Goal: Check status: Check status

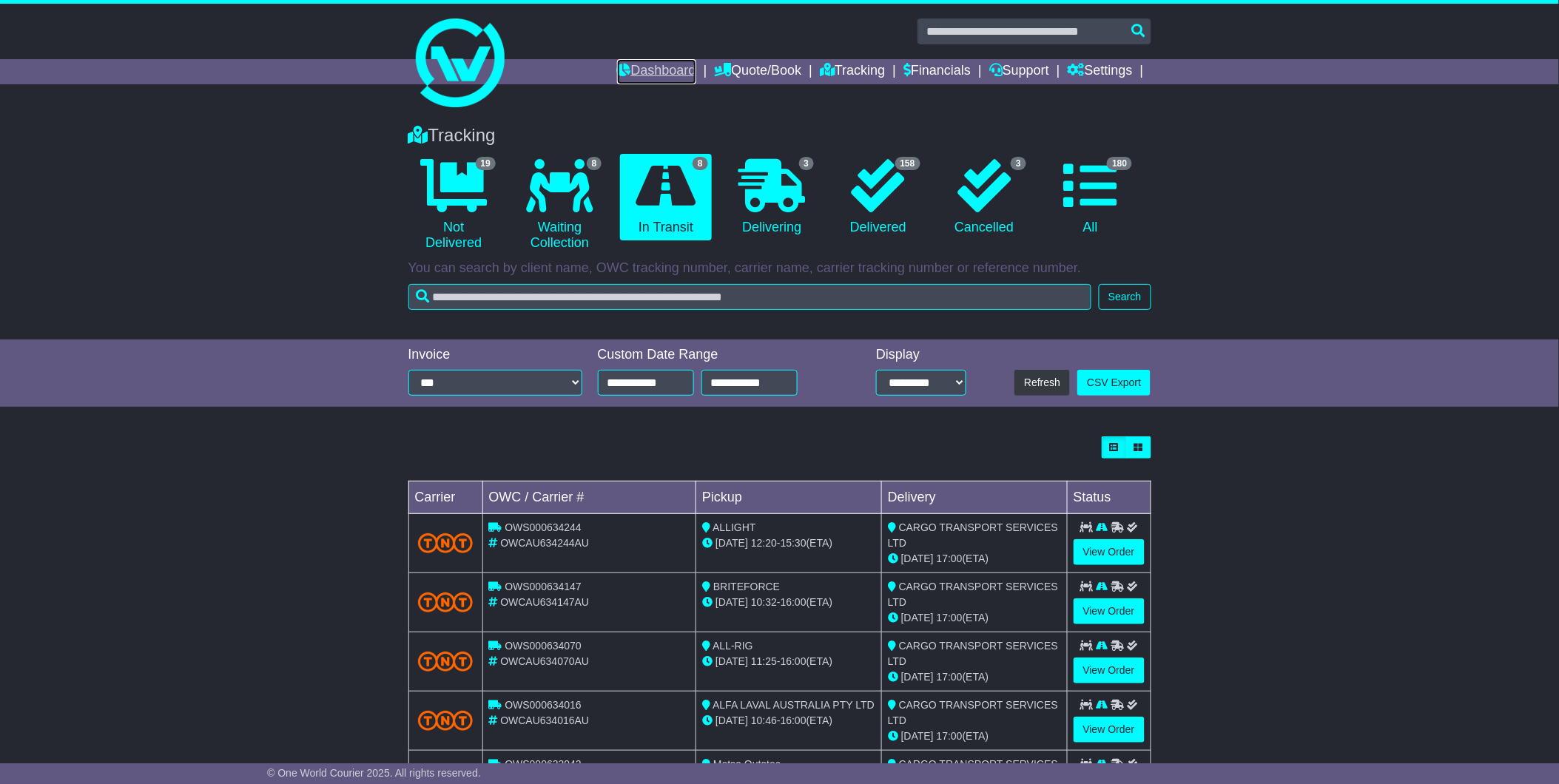
click at [626, 75] on link "Dashboard" at bounding box center [657, 72] width 79 height 25
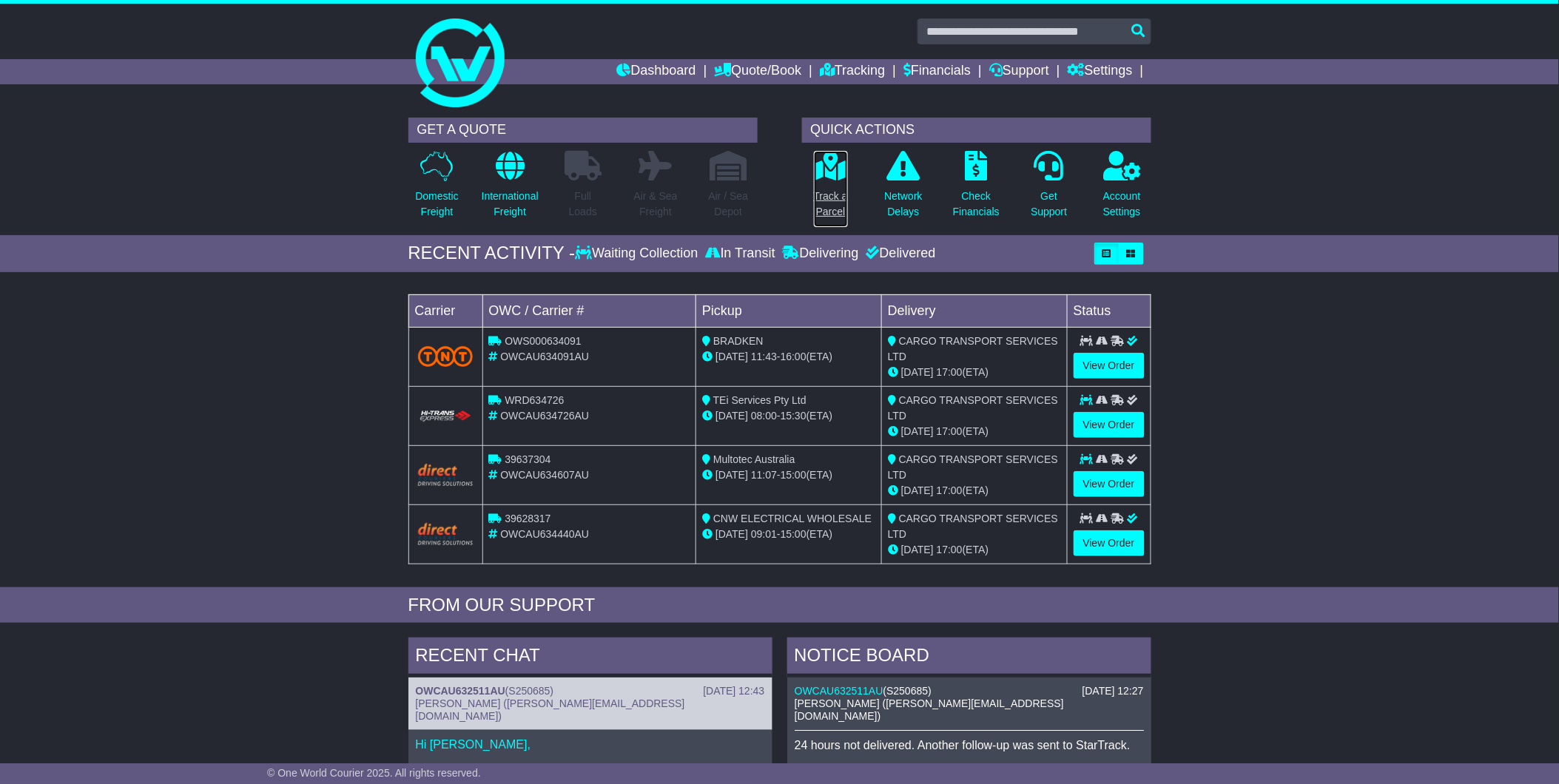
click at [831, 205] on p "Track a Parcel" at bounding box center [831, 204] width 34 height 31
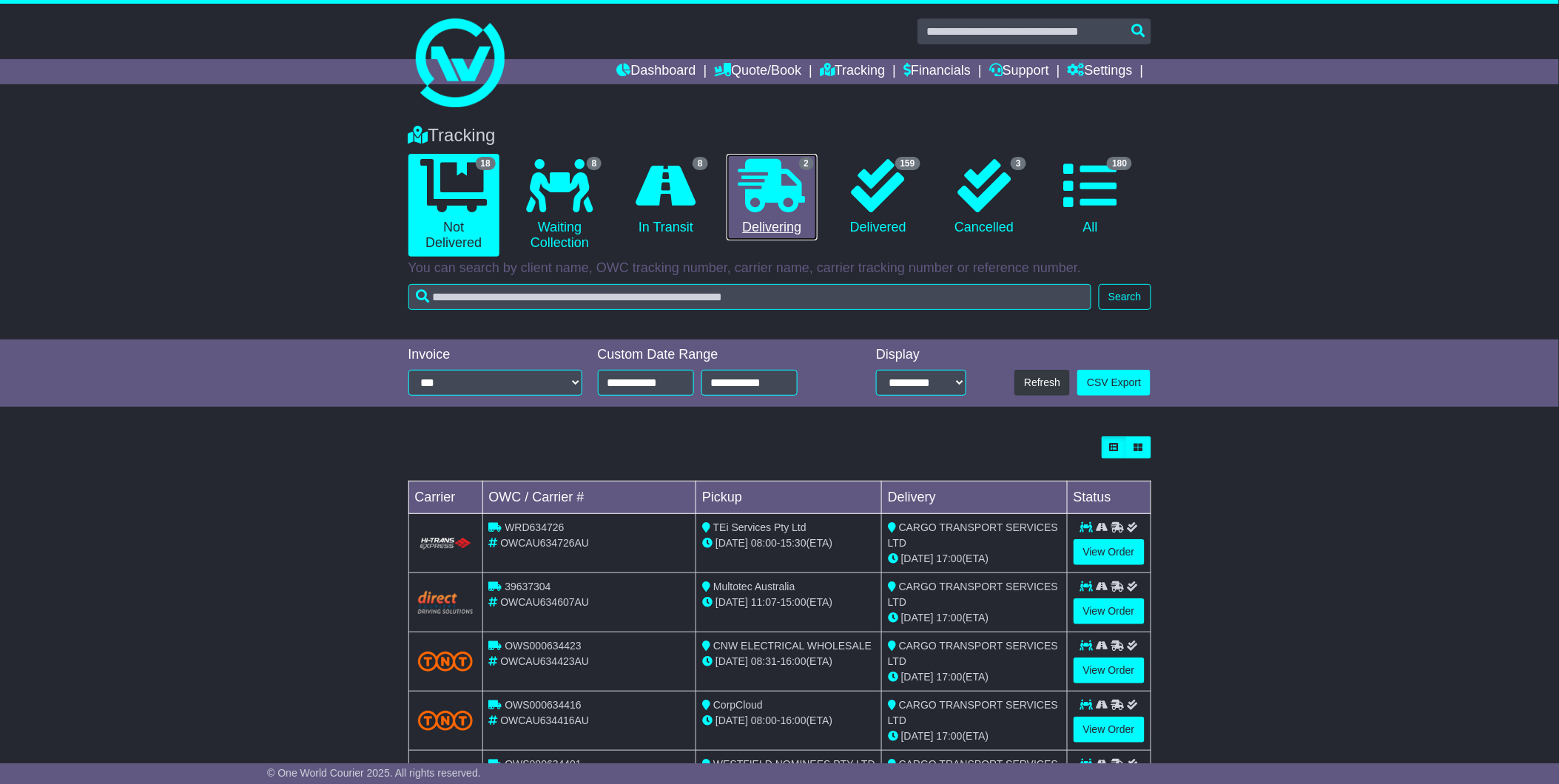
click at [787, 203] on icon at bounding box center [772, 185] width 67 height 53
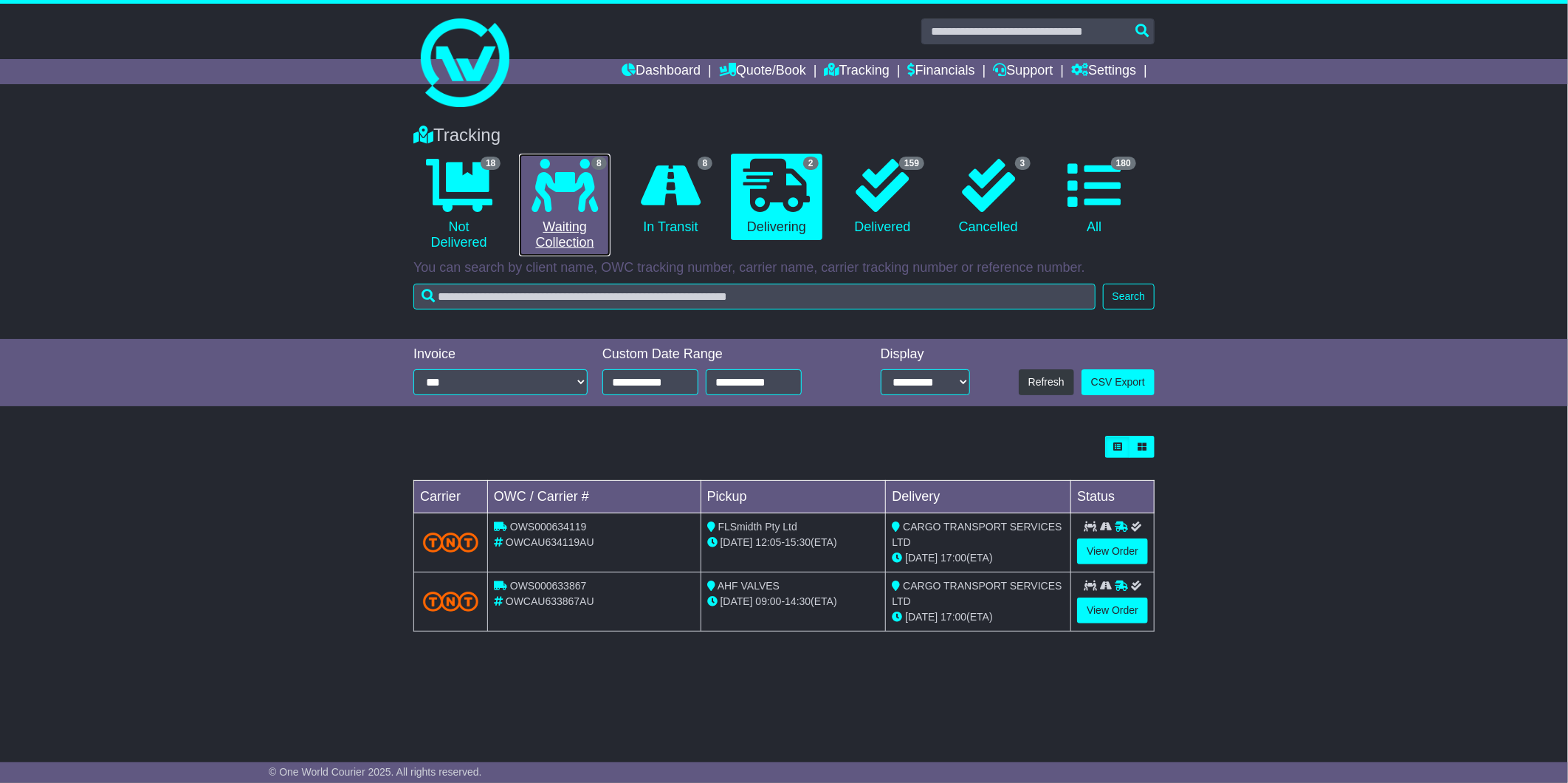
click at [594, 174] on icon at bounding box center [565, 185] width 67 height 53
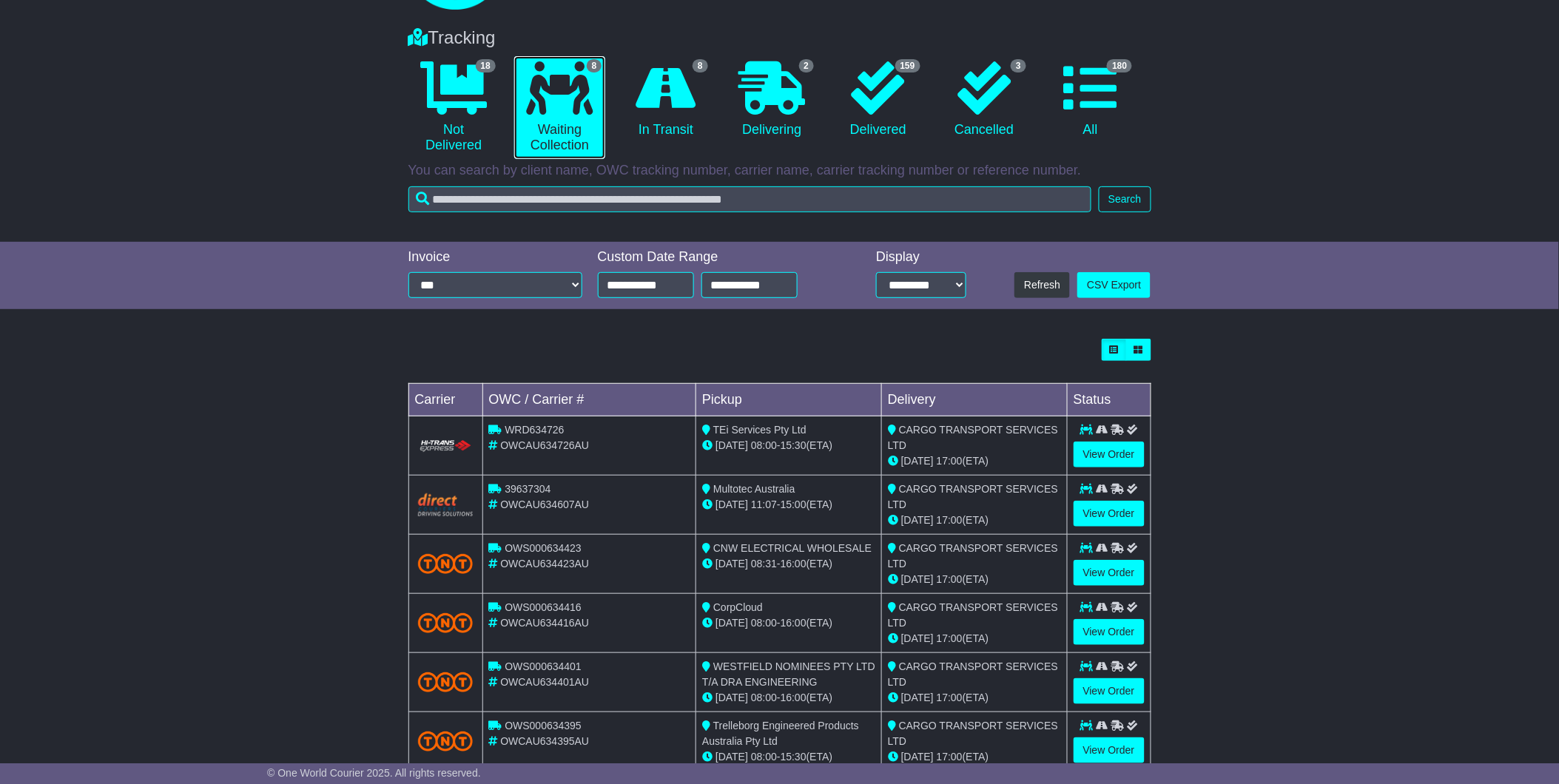
scroll to position [256, 0]
